Goal: Navigation & Orientation: Understand site structure

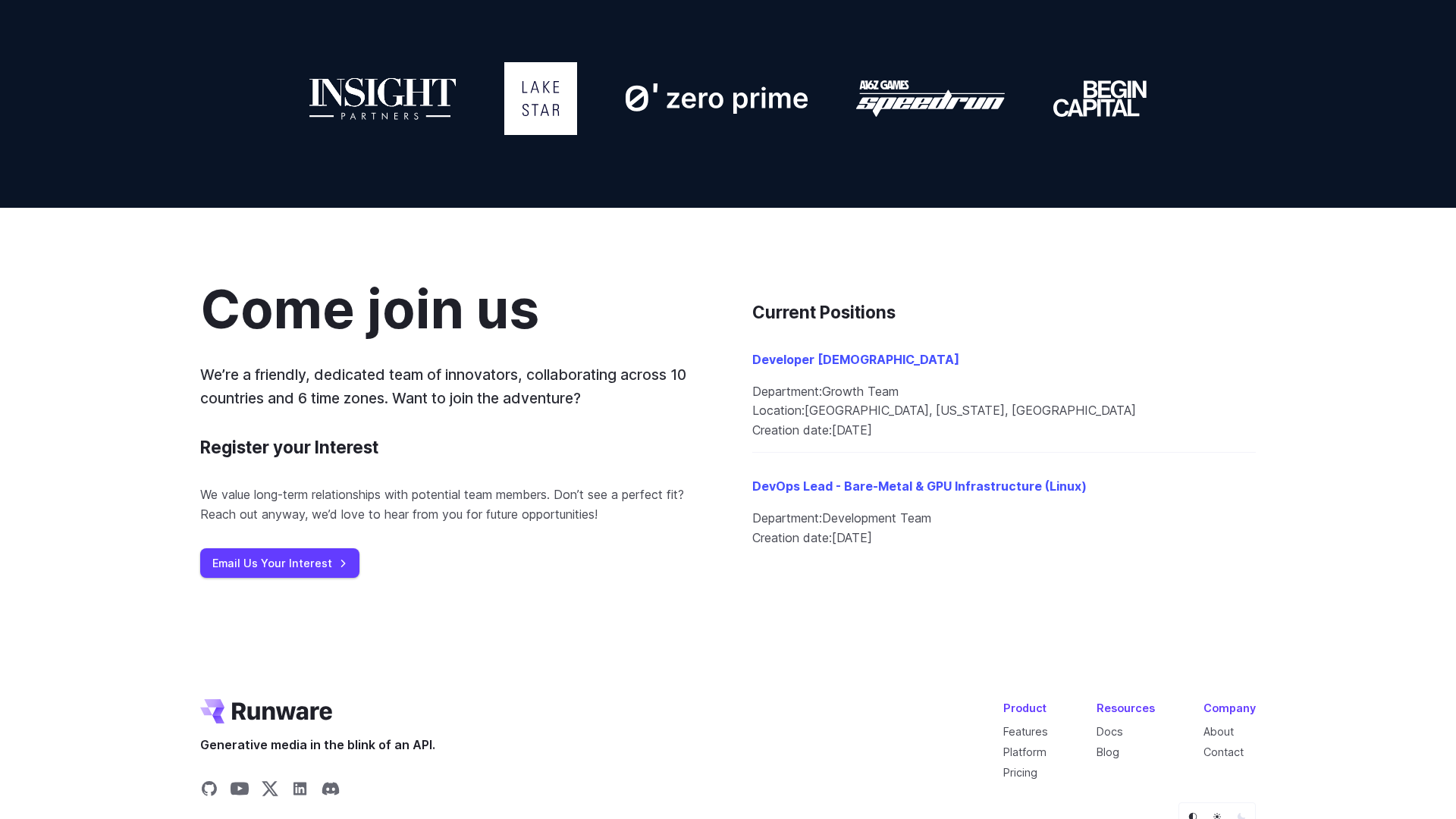
scroll to position [1508, 0]
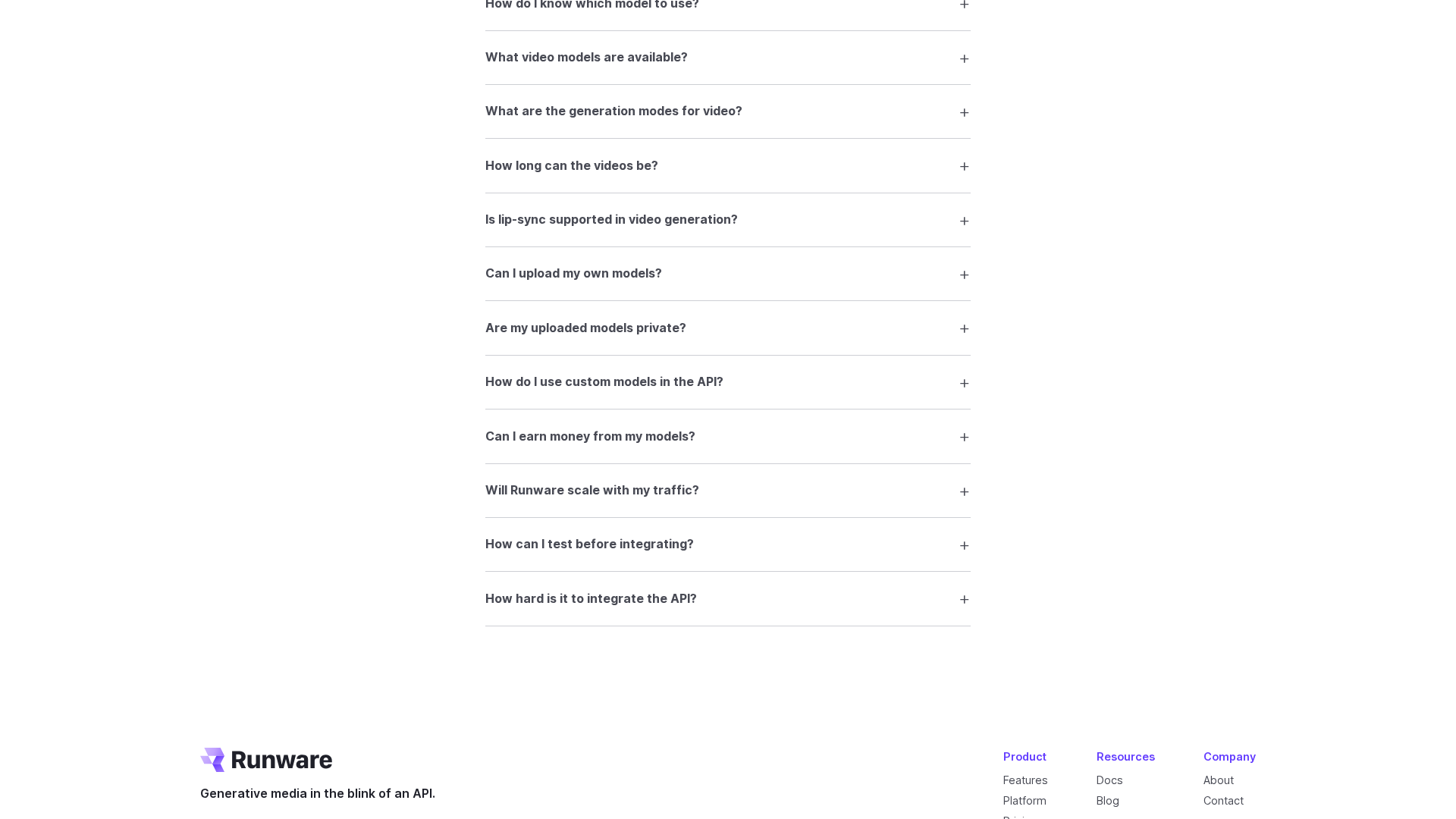
scroll to position [2869, 0]
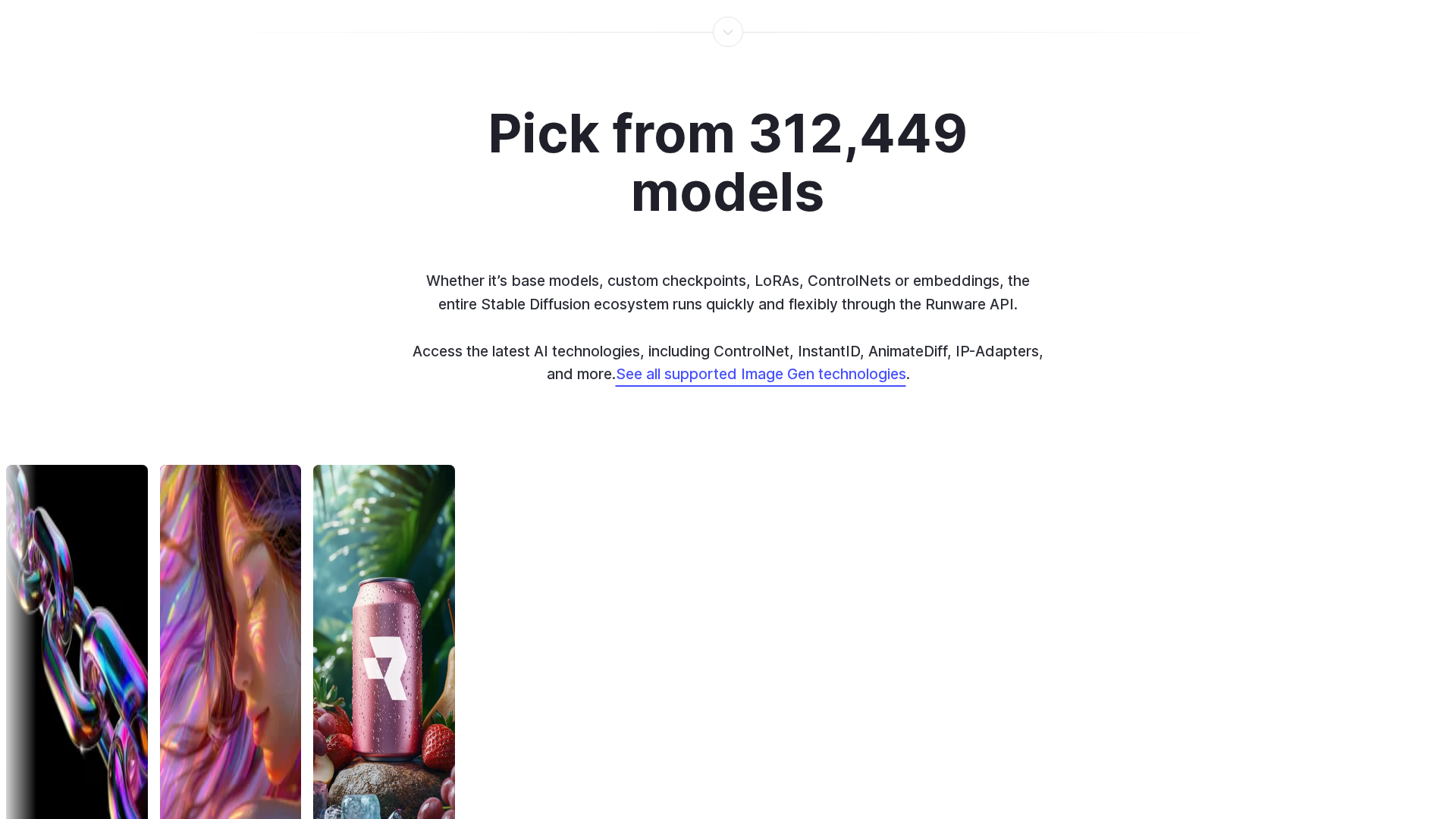
scroll to position [4997, 0]
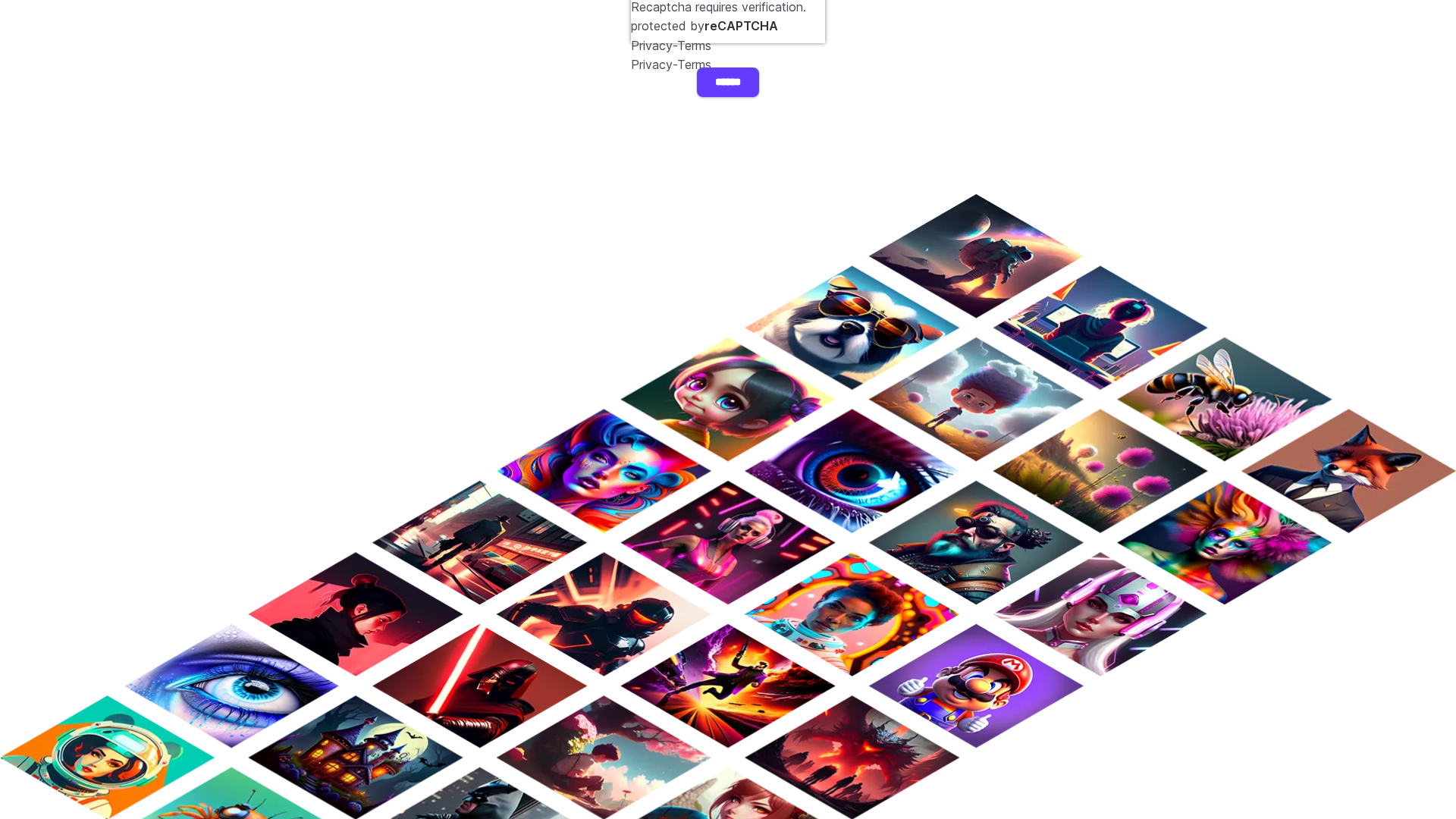
scroll to position [819, 0]
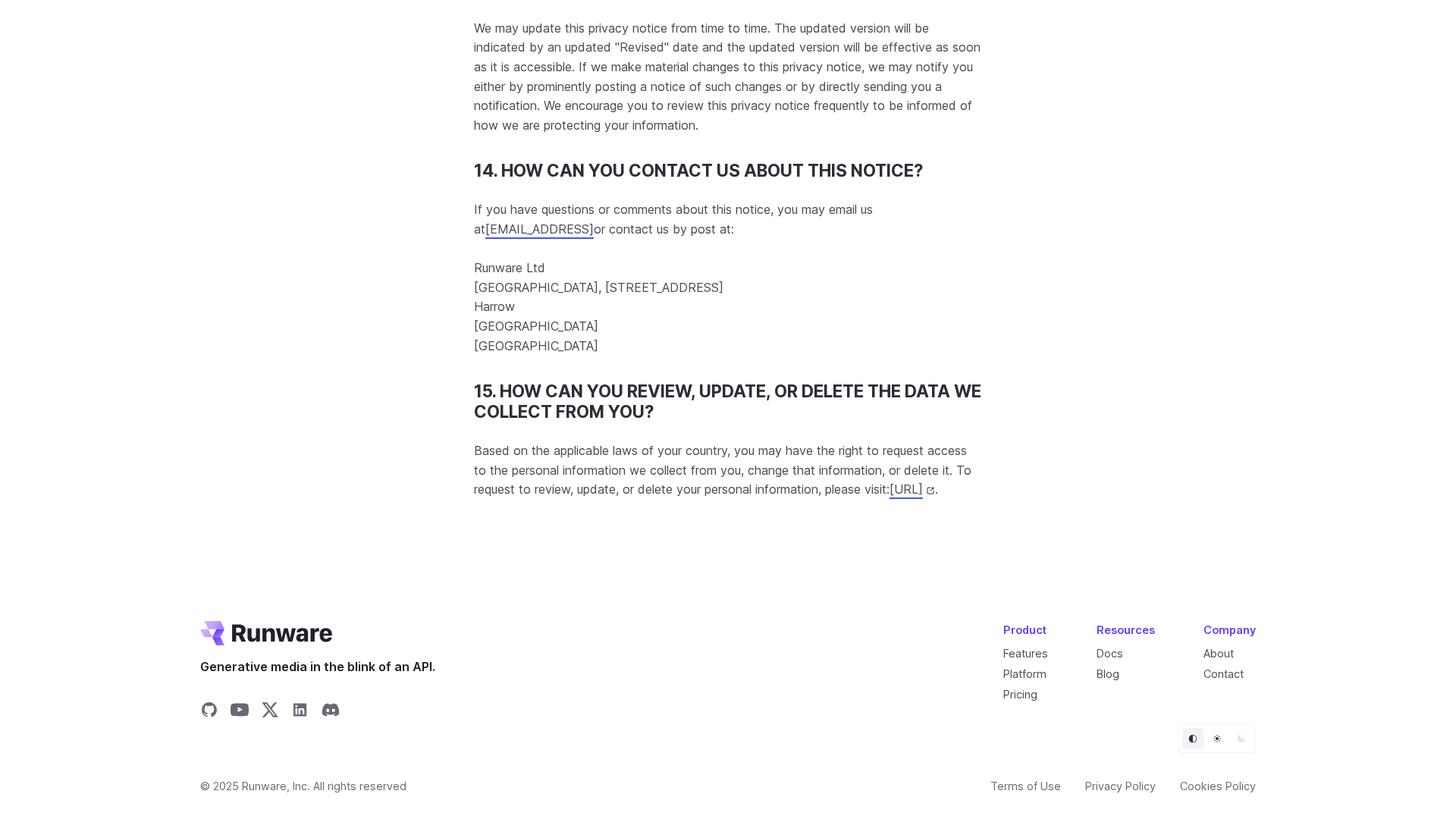
scroll to position [14591, 0]
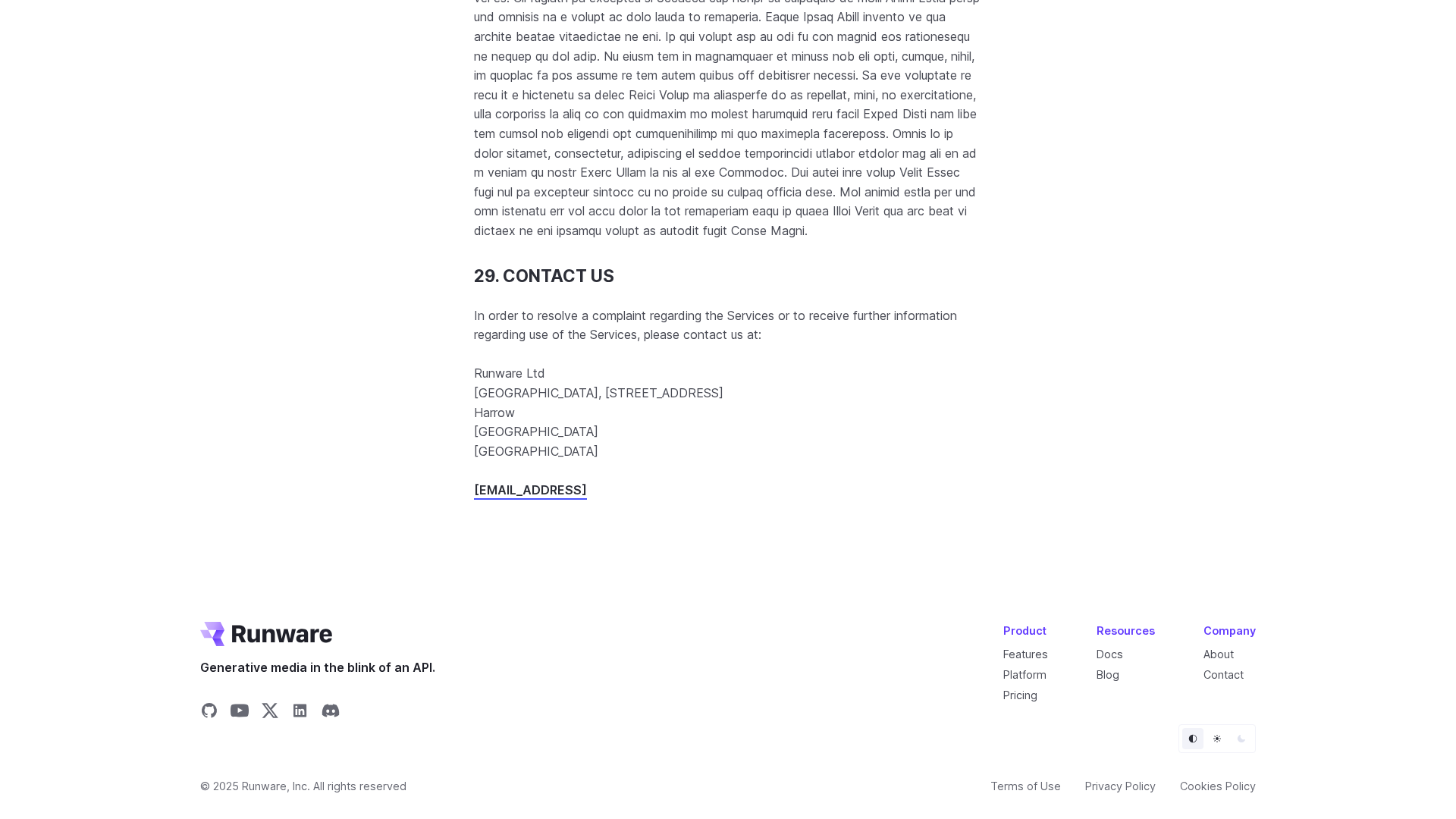
scroll to position [19582, 0]
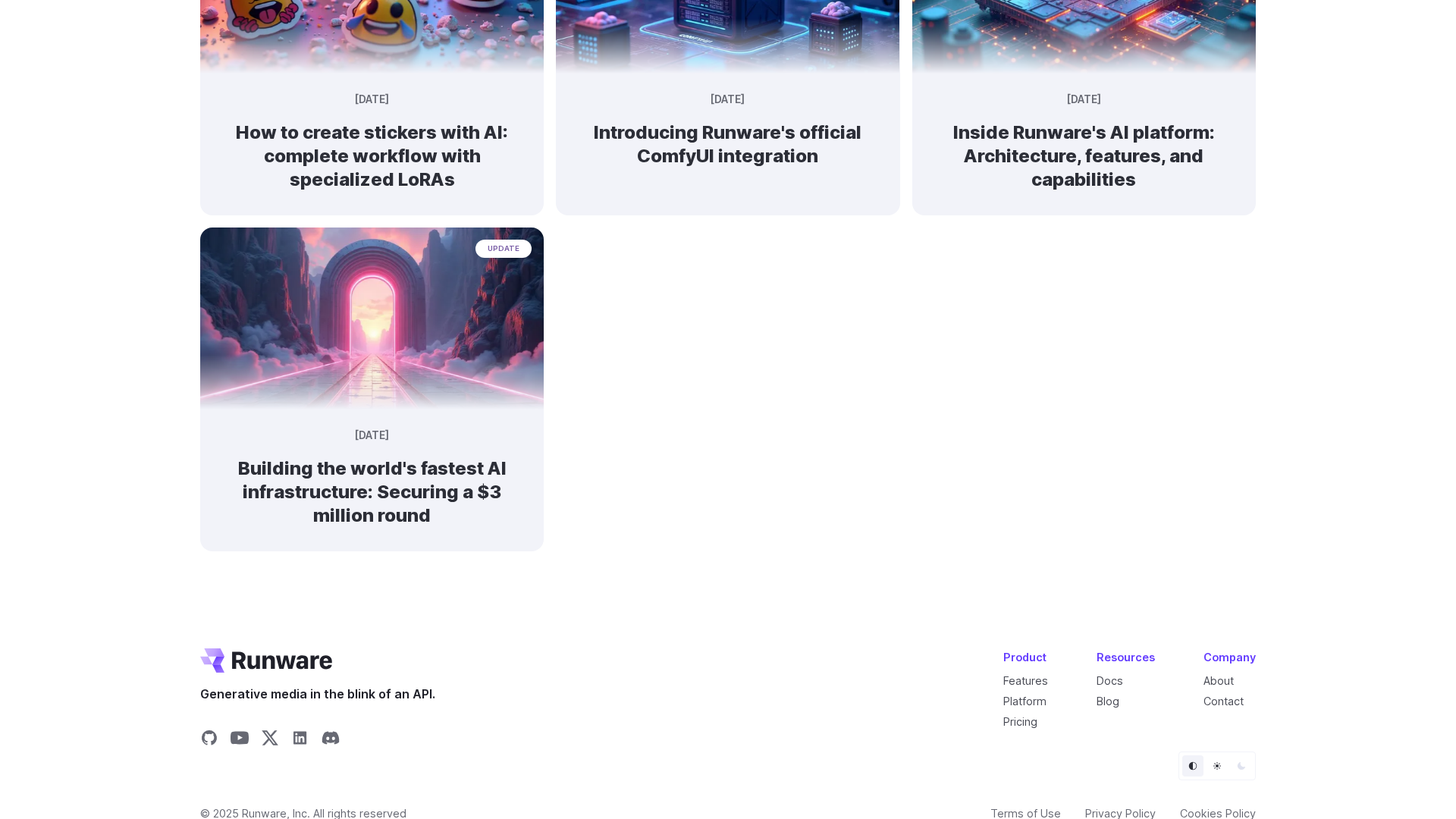
scroll to position [1009, 0]
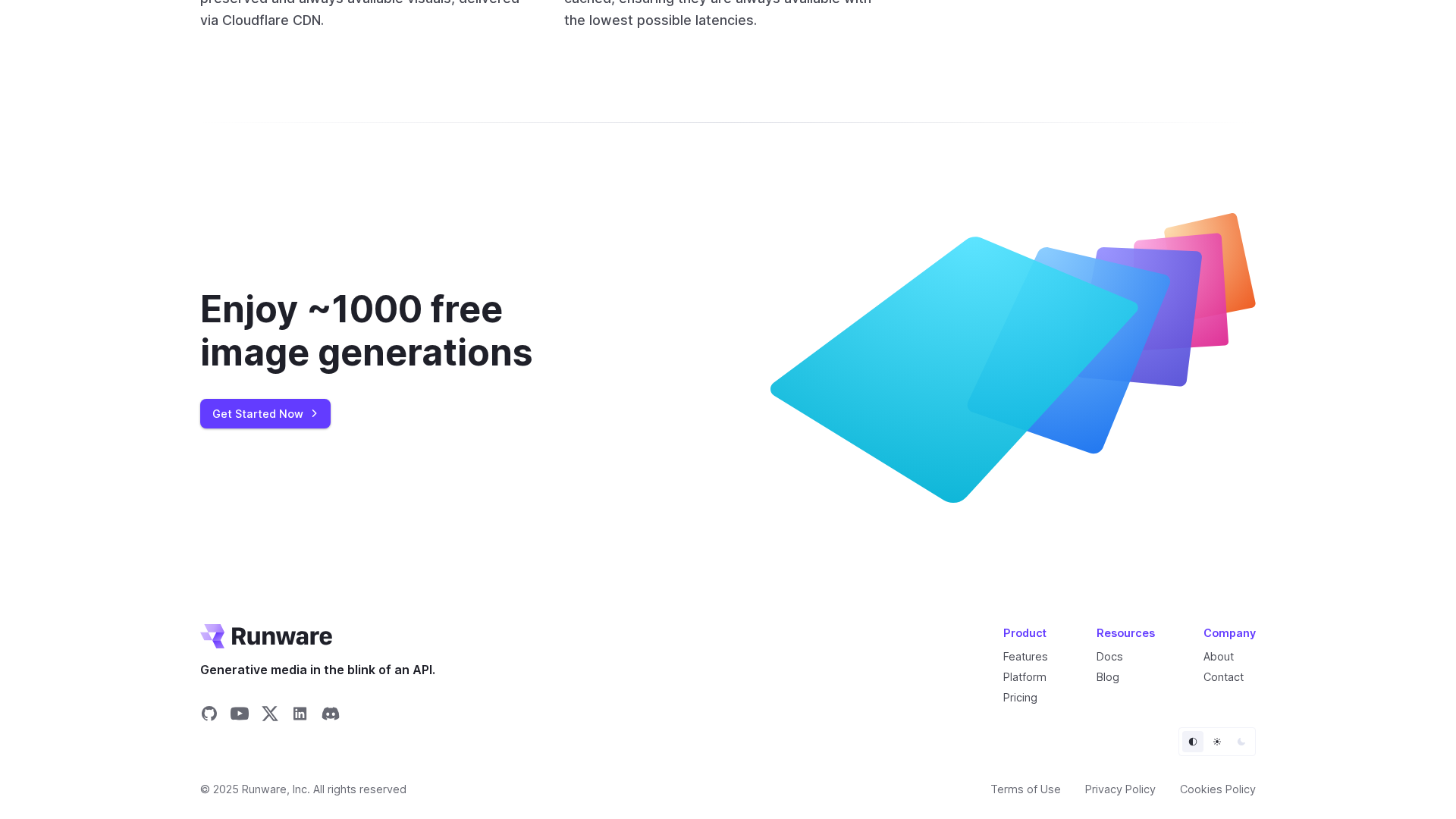
scroll to position [6035, 0]
